Goal: Transaction & Acquisition: Purchase product/service

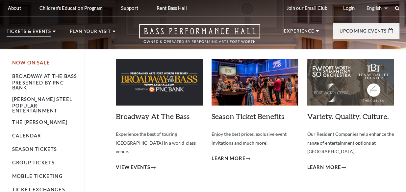
click at [21, 63] on link "Now On Sale" at bounding box center [31, 63] width 38 height 6
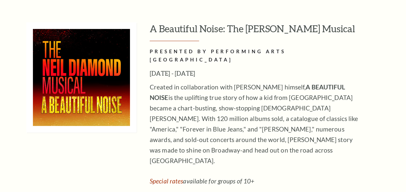
scroll to position [1823, 0]
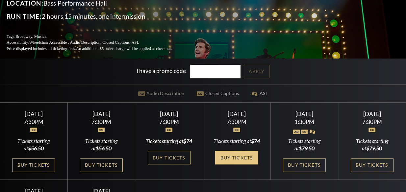
scroll to position [89, 0]
click at [237, 155] on link "Buy Tickets" at bounding box center [236, 157] width 43 height 13
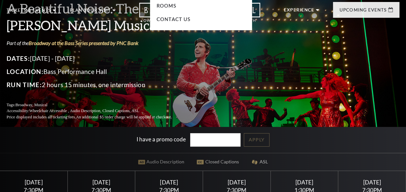
scroll to position [0, 0]
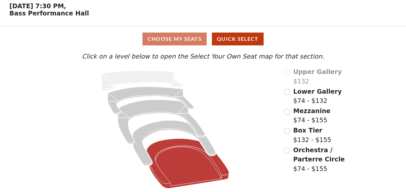
scroll to position [30, 0]
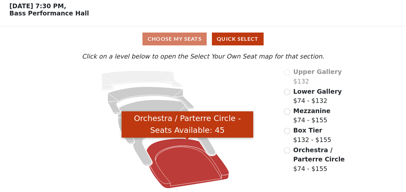
click at [181, 149] on icon "Orchestra / Parterre Circle - Seats Available: 45" at bounding box center [187, 163] width 83 height 50
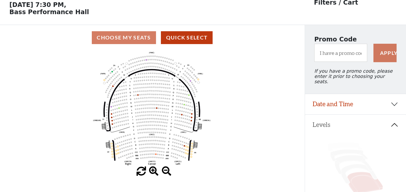
scroll to position [30, 0]
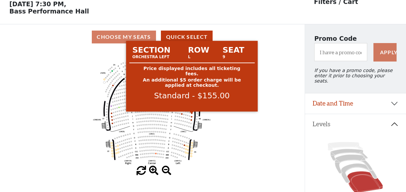
click at [191, 114] on circle at bounding box center [191, 112] width 1 height 1
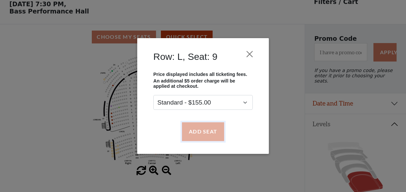
click at [200, 132] on button "Add Seat" at bounding box center [203, 131] width 42 height 18
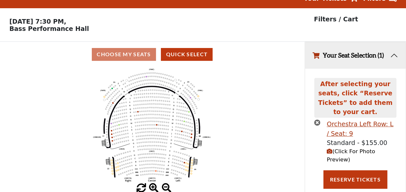
scroll to position [15, 0]
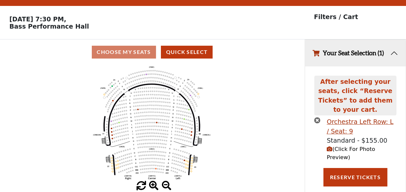
click at [191, 134] on icon "Left (ORPITL) Right (ORPITR) Center (ORPITC) ZZ AA YY BB ZA ZA (ORCL) (ORCR) (O…" at bounding box center [152, 123] width 274 height 116
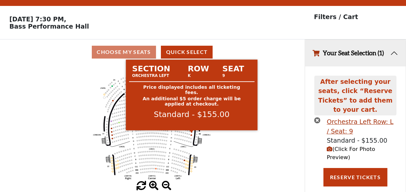
click at [192, 132] on circle at bounding box center [191, 131] width 1 height 1
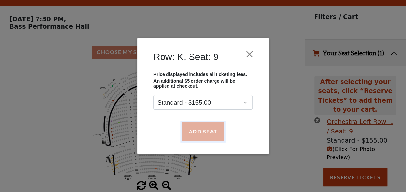
click at [204, 131] on button "Add Seat" at bounding box center [203, 131] width 42 height 18
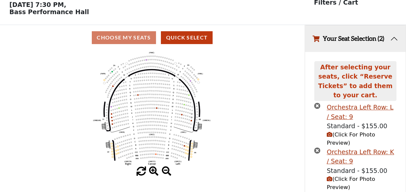
scroll to position [30, 0]
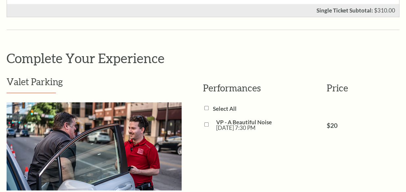
scroll to position [73, 0]
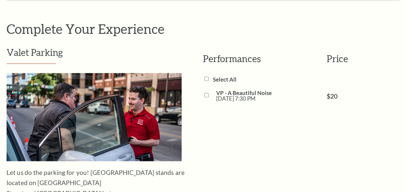
scroll to position [431, 0]
click at [205, 93] on input "VP - A Beautiful Noise [DATE] 7:30 PM" at bounding box center [206, 95] width 4 height 4
checkbox input "true"
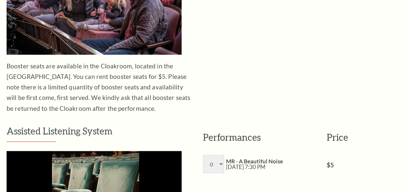
scroll to position [760, 0]
click at [220, 155] on select "0 1 2 3 4 5 6 7 8" at bounding box center [213, 164] width 21 height 18
select select "1"
click at [203, 155] on select "0 1 2 3 4 5 6 7 8" at bounding box center [213, 164] width 21 height 18
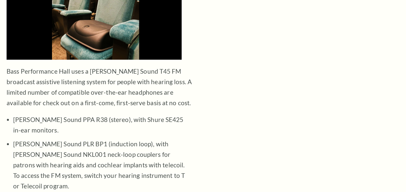
scroll to position [939, 0]
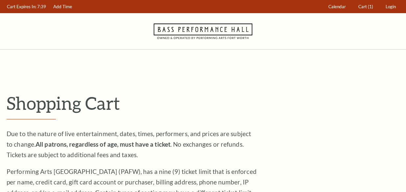
scroll to position [2, 0]
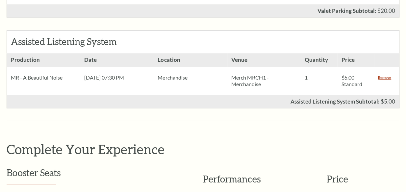
scroll to position [499, 0]
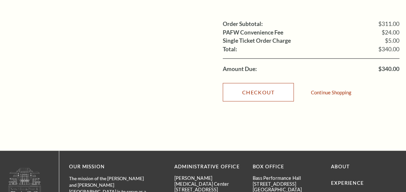
click at [254, 83] on link "Checkout" at bounding box center [258, 92] width 71 height 18
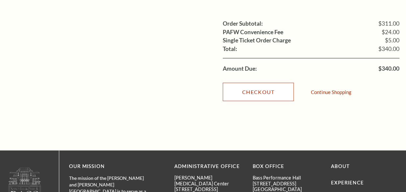
scroll to position [887, 0]
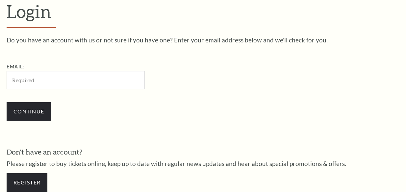
scroll to position [173, 0]
type input "jjtest1@jixaw.com"
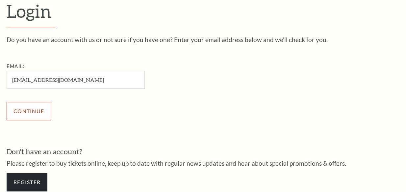
click at [38, 111] on input "Continue" at bounding box center [29, 111] width 44 height 18
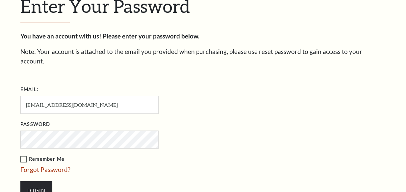
scroll to position [179, 0]
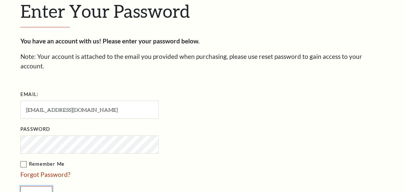
click at [42, 186] on input "Login" at bounding box center [36, 195] width 32 height 18
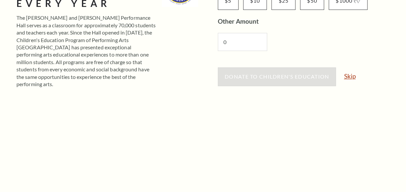
click at [351, 76] on link "Skip" at bounding box center [350, 76] width 12 height 6
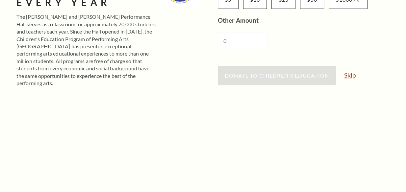
scroll to position [149, 0]
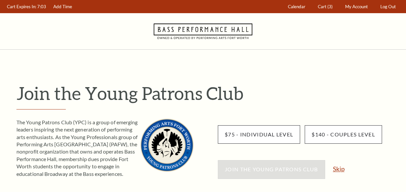
click at [339, 170] on link "Skip" at bounding box center [339, 169] width 12 height 6
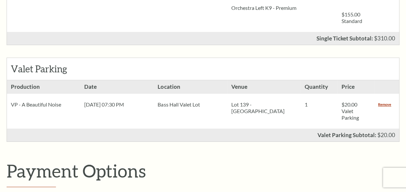
scroll to position [273, 0]
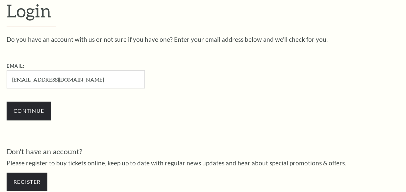
scroll to position [178, 0]
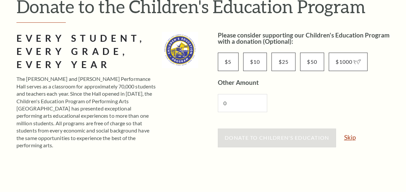
scroll to position [87, 0]
click at [350, 137] on link "Skip" at bounding box center [350, 137] width 12 height 6
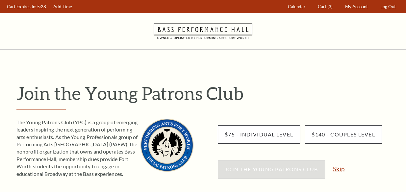
click at [336, 170] on link "Skip" at bounding box center [339, 169] width 12 height 6
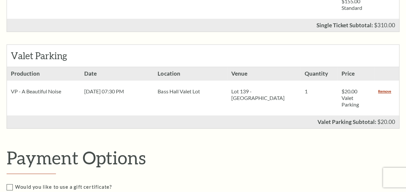
scroll to position [254, 0]
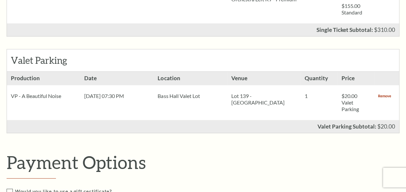
click at [385, 95] on link "Remove" at bounding box center [384, 96] width 13 height 7
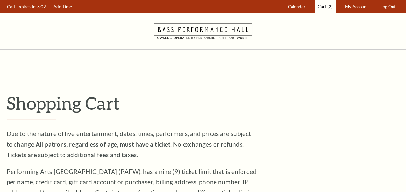
click at [323, 7] on span "Cart" at bounding box center [322, 6] width 9 height 5
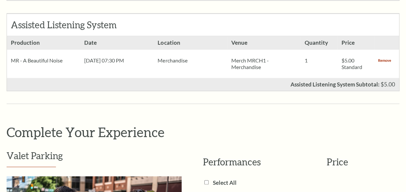
scroll to position [418, 0]
click at [385, 57] on link "Remove" at bounding box center [384, 60] width 13 height 7
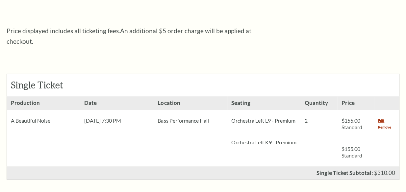
scroll to position [239, 0]
click at [383, 124] on link "Remove" at bounding box center [384, 127] width 13 height 7
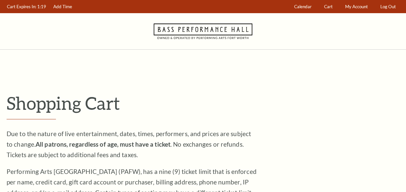
drag, startPoint x: 196, startPoint y: 34, endPoint x: 194, endPoint y: 31, distance: 3.5
click at [197, 34] on icon at bounding box center [203, 31] width 99 height 36
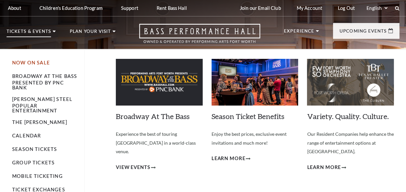
click at [36, 63] on link "Now On Sale" at bounding box center [31, 63] width 38 height 6
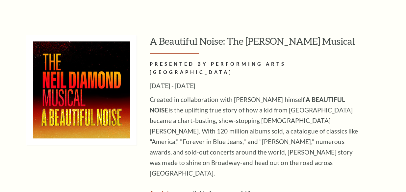
scroll to position [1822, 0]
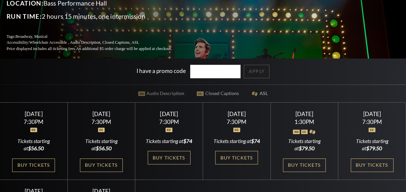
scroll to position [89, 0]
click at [235, 158] on link "Buy Tickets" at bounding box center [236, 157] width 43 height 13
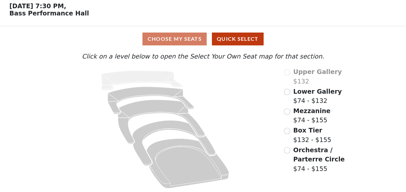
scroll to position [30, 0]
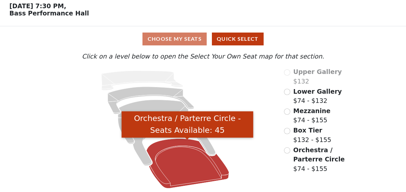
click at [175, 142] on icon "Orchestra / Parterre Circle - Seats Available: 45" at bounding box center [187, 163] width 83 height 50
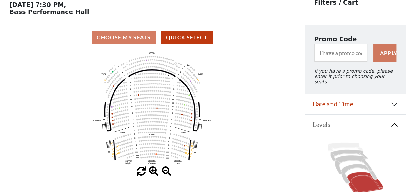
scroll to position [30, 0]
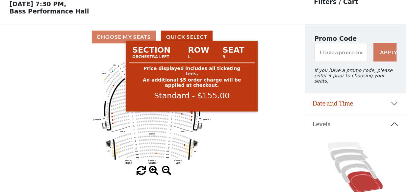
click at [192, 114] on circle at bounding box center [191, 112] width 1 height 1
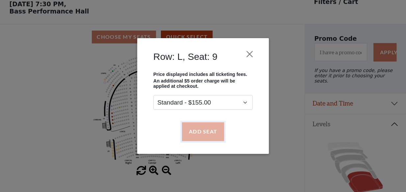
click at [199, 132] on button "Add Seat" at bounding box center [203, 131] width 42 height 18
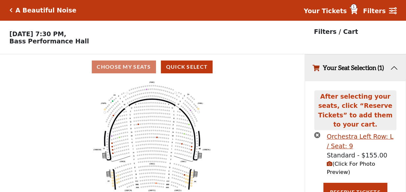
scroll to position [0, 0]
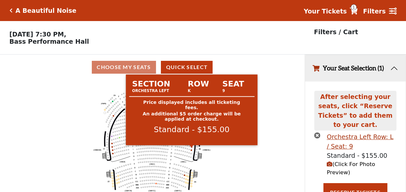
click at [191, 147] on circle at bounding box center [191, 146] width 1 height 1
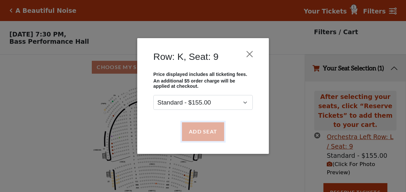
click at [200, 131] on button "Add Seat" at bounding box center [203, 131] width 42 height 18
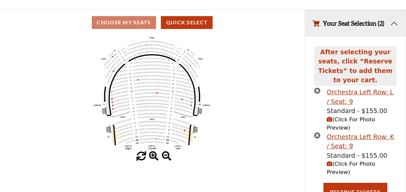
scroll to position [45, 0]
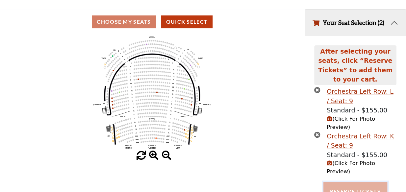
click at [361, 182] on button "Reserve Tickets" at bounding box center [355, 191] width 64 height 18
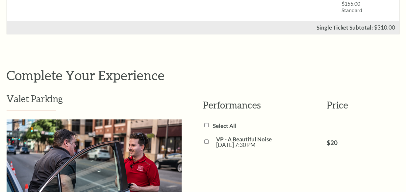
scroll to position [385, 0]
click at [207, 139] on input "VP - A Beautiful Noise Fri, Oct 31 7:30 PM" at bounding box center [206, 141] width 4 height 4
checkbox input "true"
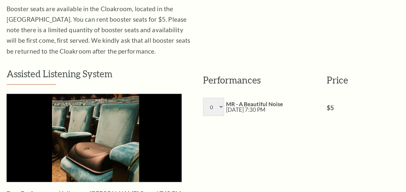
scroll to position [817, 0]
click at [221, 98] on select "0 1 2 3 4 5 6 7 8" at bounding box center [213, 107] width 21 height 18
select select "1"
click at [203, 98] on select "0 1 2 3 4 5 6 7 8" at bounding box center [213, 107] width 21 height 18
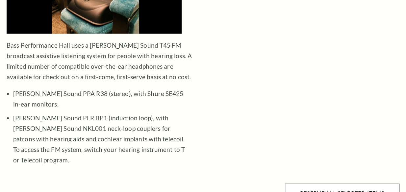
scroll to position [965, 0]
click at [332, 183] on button "Reserve All Selected Items" at bounding box center [342, 192] width 114 height 18
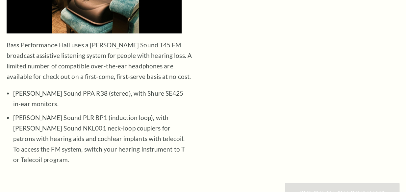
scroll to position [0, 0]
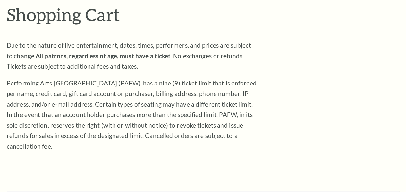
scroll to position [179, 0]
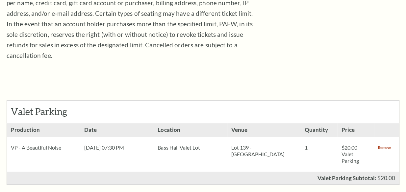
click at [385, 144] on link "Remove" at bounding box center [384, 147] width 13 height 7
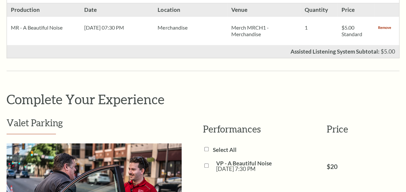
scroll to position [299, 0]
click at [385, 25] on link "Remove" at bounding box center [384, 28] width 13 height 7
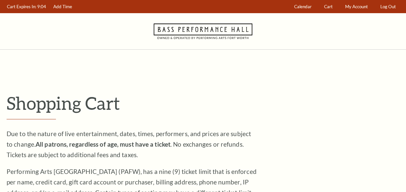
click at [204, 30] on icon at bounding box center [203, 31] width 99 height 36
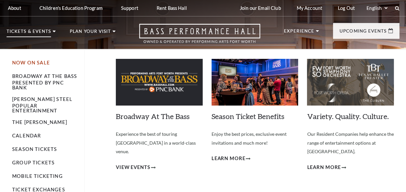
click at [25, 62] on link "Now On Sale" at bounding box center [31, 63] width 38 height 6
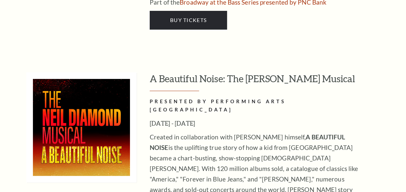
scroll to position [1770, 0]
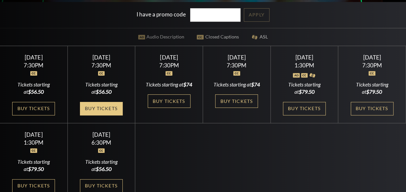
scroll to position [146, 0]
click at [101, 112] on link "Buy Tickets" at bounding box center [101, 108] width 43 height 13
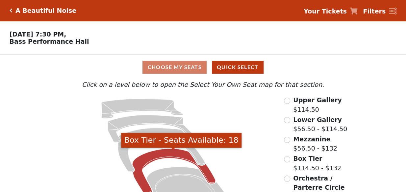
click at [169, 154] on icon "Box Tier - Seats Available: 18" at bounding box center [173, 171] width 83 height 45
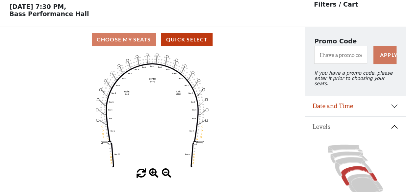
scroll to position [30, 0]
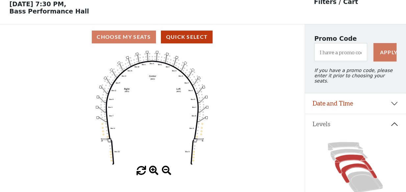
click at [347, 157] on icon at bounding box center [353, 164] width 37 height 19
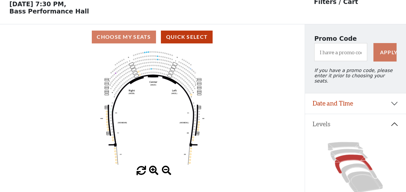
click at [148, 53] on use "Seat Selected" at bounding box center [149, 52] width 2 height 2
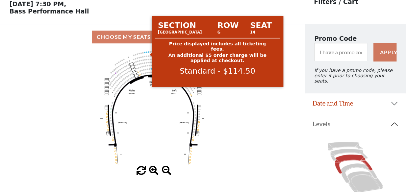
click at [148, 53] on circle at bounding box center [148, 51] width 1 height 1
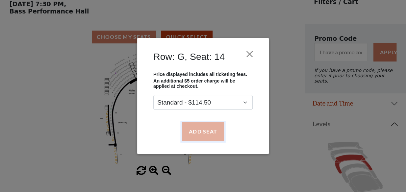
click at [205, 132] on button "Add Seat" at bounding box center [203, 131] width 42 height 18
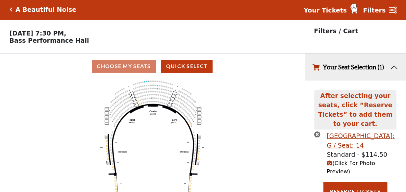
scroll to position [0, 0]
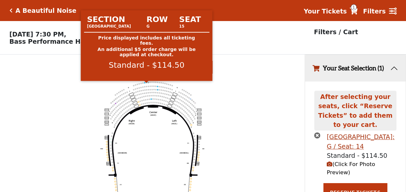
click at [146, 83] on circle at bounding box center [146, 82] width 1 height 1
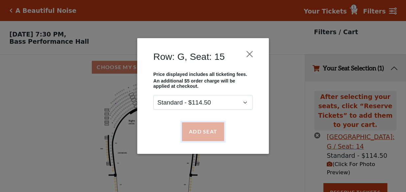
click at [200, 131] on button "Add Seat" at bounding box center [203, 131] width 42 height 18
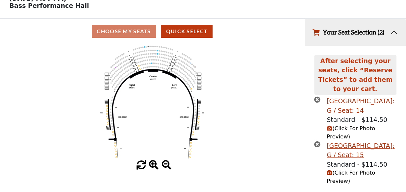
scroll to position [45, 0]
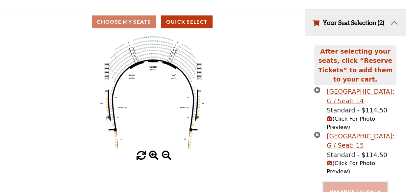
click at [351, 182] on button "Reserve Tickets" at bounding box center [355, 191] width 64 height 18
click at [316, 132] on icon "button" at bounding box center [317, 135] width 6 height 6
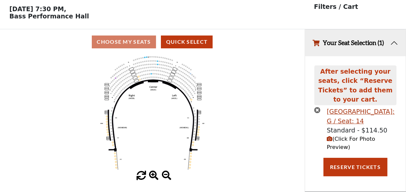
scroll to position [15, 0]
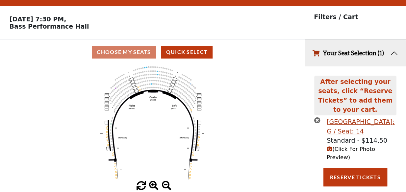
click at [315, 117] on icon "button" at bounding box center [317, 120] width 6 height 6
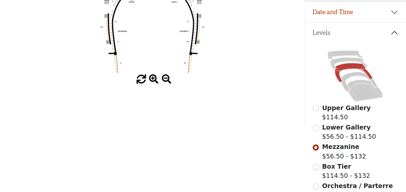
scroll to position [122, 0]
click at [355, 87] on icon at bounding box center [365, 91] width 36 height 22
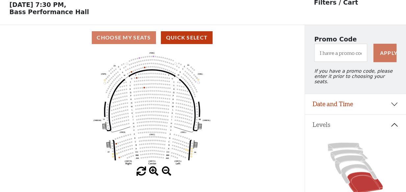
scroll to position [30, 0]
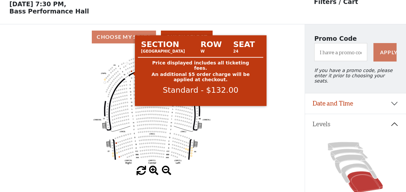
click at [132, 72] on circle at bounding box center [131, 70] width 1 height 1
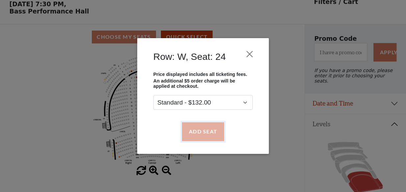
click at [211, 131] on button "Add Seat" at bounding box center [203, 131] width 42 height 18
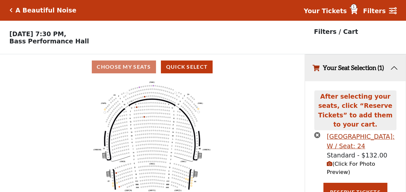
scroll to position [0, 0]
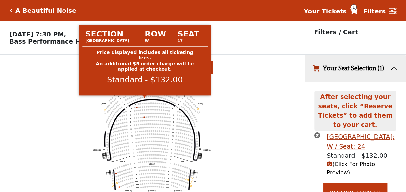
click at [144, 98] on circle at bounding box center [144, 96] width 1 height 1
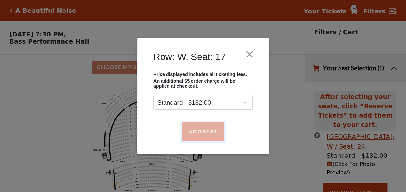
click at [193, 130] on button "Add Seat" at bounding box center [203, 131] width 42 height 18
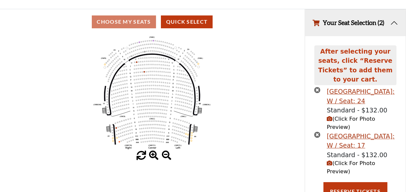
scroll to position [45, 0]
click at [350, 182] on button "Reserve Tickets" at bounding box center [355, 191] width 64 height 18
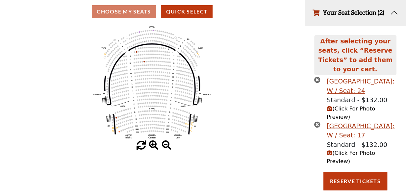
scroll to position [83, 0]
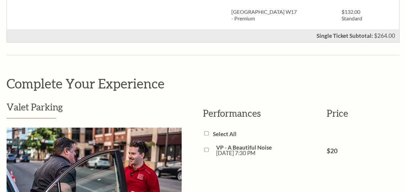
scroll to position [377, 0]
click at [205, 147] on input "VP - A Beautiful Noise [DATE] 7:30 PM" at bounding box center [206, 149] width 4 height 4
checkbox input "true"
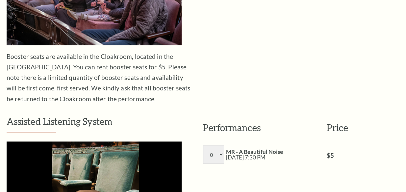
scroll to position [769, 0]
click at [220, 145] on select "0 1 2 3 4 5 6 7 8" at bounding box center [213, 154] width 21 height 18
select select "1"
click at [203, 145] on select "0 1 2 3 4 5 6 7 8" at bounding box center [213, 154] width 21 height 18
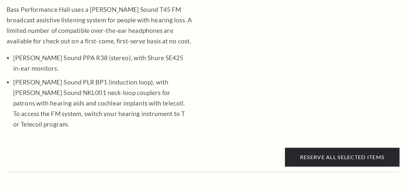
scroll to position [1002, 0]
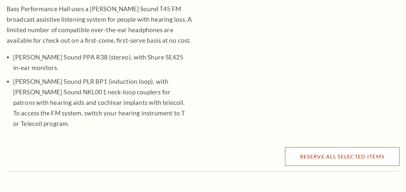
click at [317, 147] on button "Reserve All Selected Items" at bounding box center [342, 156] width 114 height 18
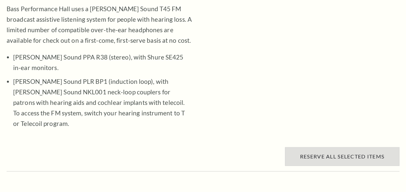
scroll to position [0, 0]
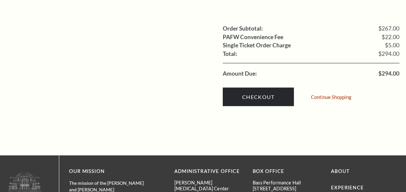
scroll to position [882, 0]
